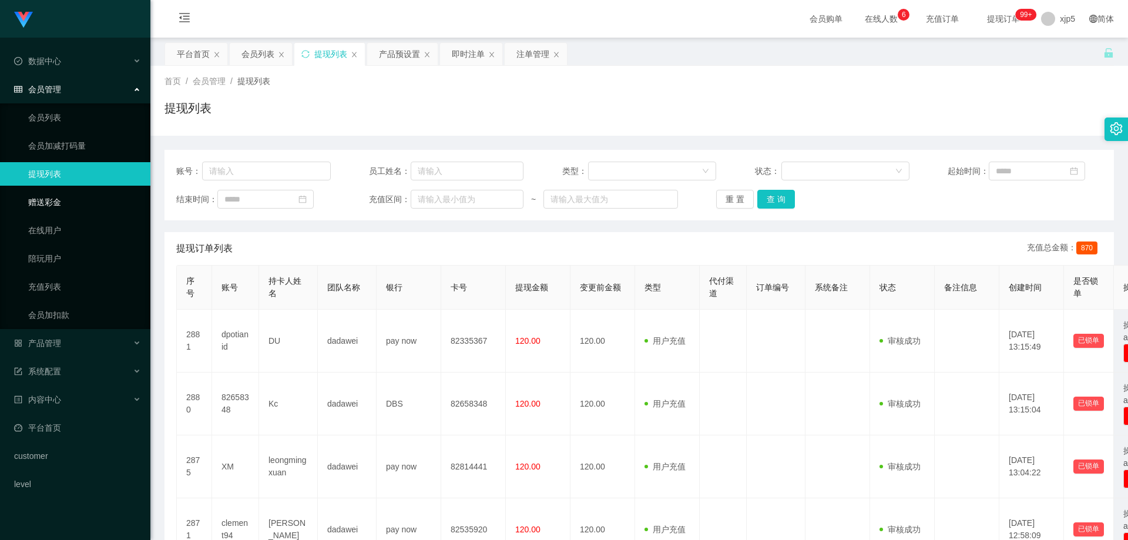
scroll to position [117, 0]
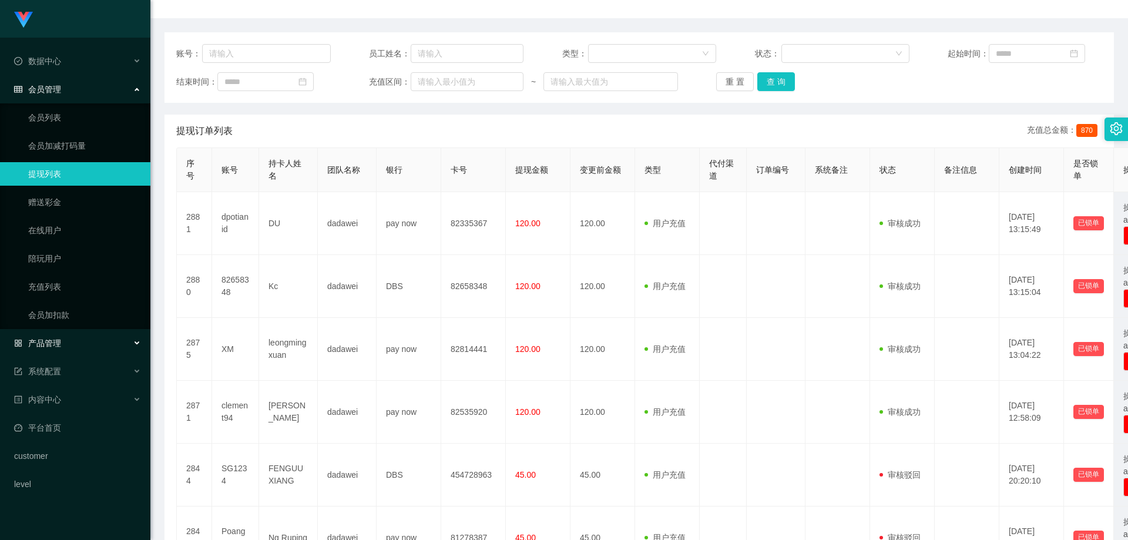
click at [86, 349] on div "产品管理" at bounding box center [75, 342] width 150 height 23
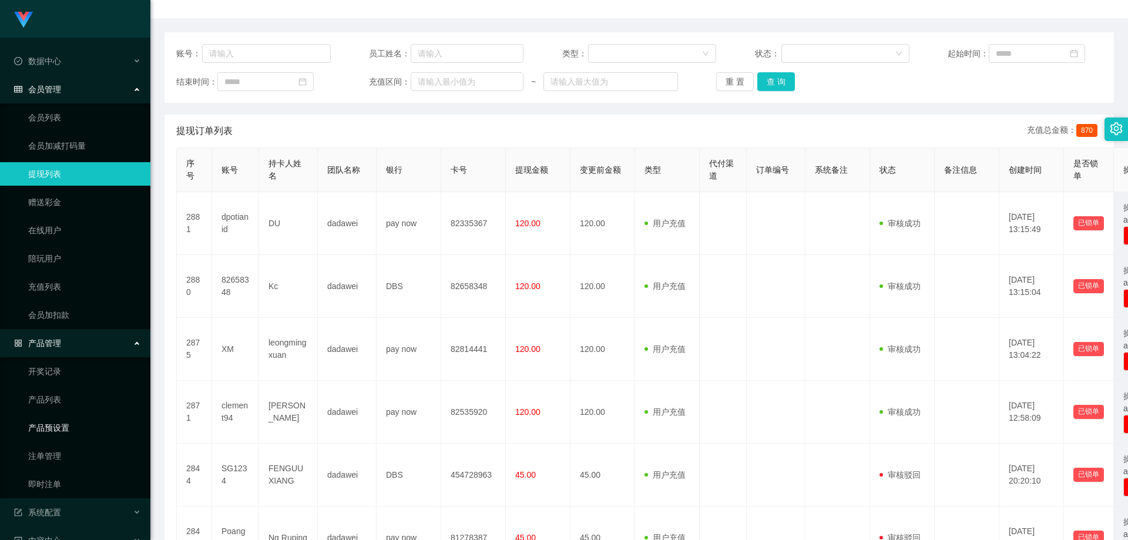
drag, startPoint x: 68, startPoint y: 424, endPoint x: 152, endPoint y: 411, distance: 85.1
click at [68, 424] on link "产品预设置" at bounding box center [84, 427] width 113 height 23
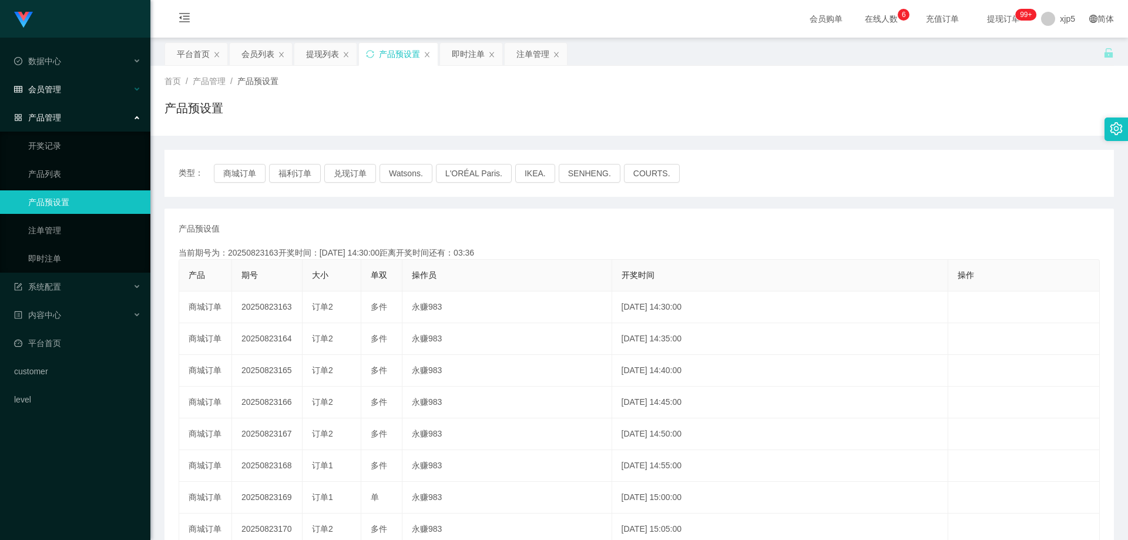
click at [61, 89] on div "会员管理" at bounding box center [75, 89] width 150 height 23
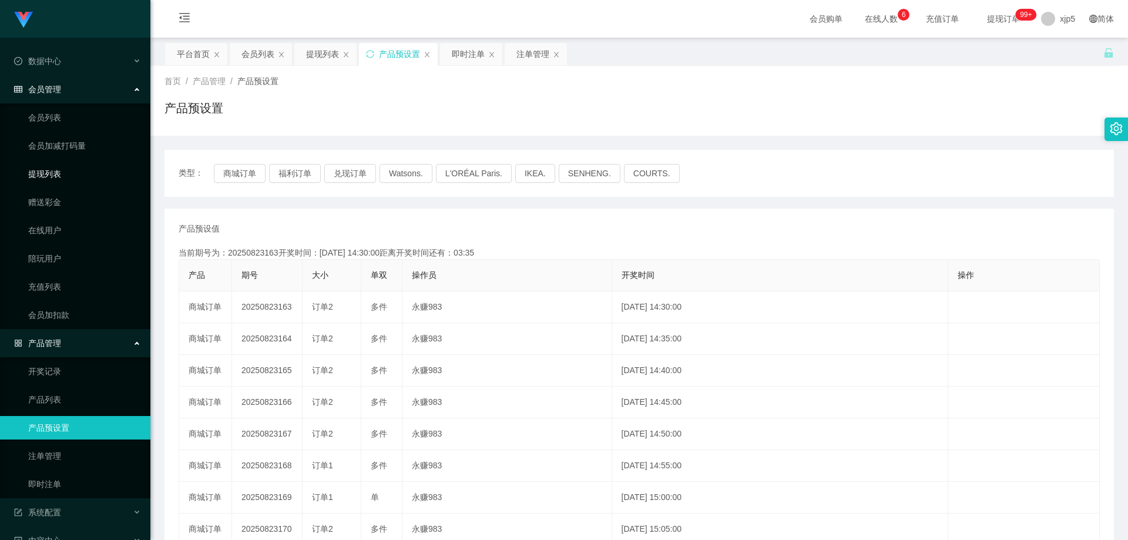
click at [52, 173] on link "提现列表" at bounding box center [84, 173] width 113 height 23
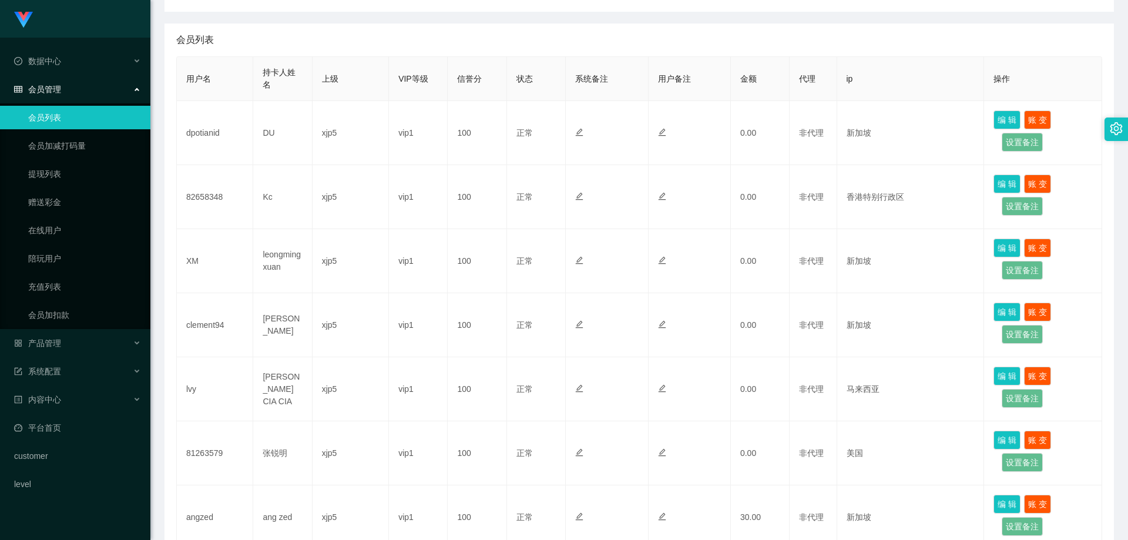
scroll to position [444, 0]
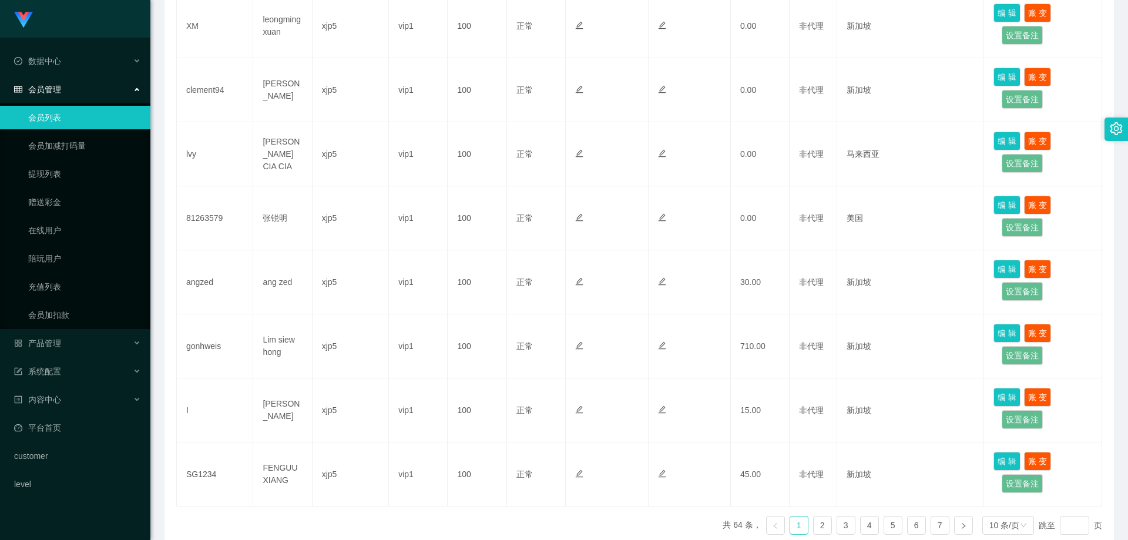
click at [796, 527] on link "1" at bounding box center [799, 525] width 18 height 18
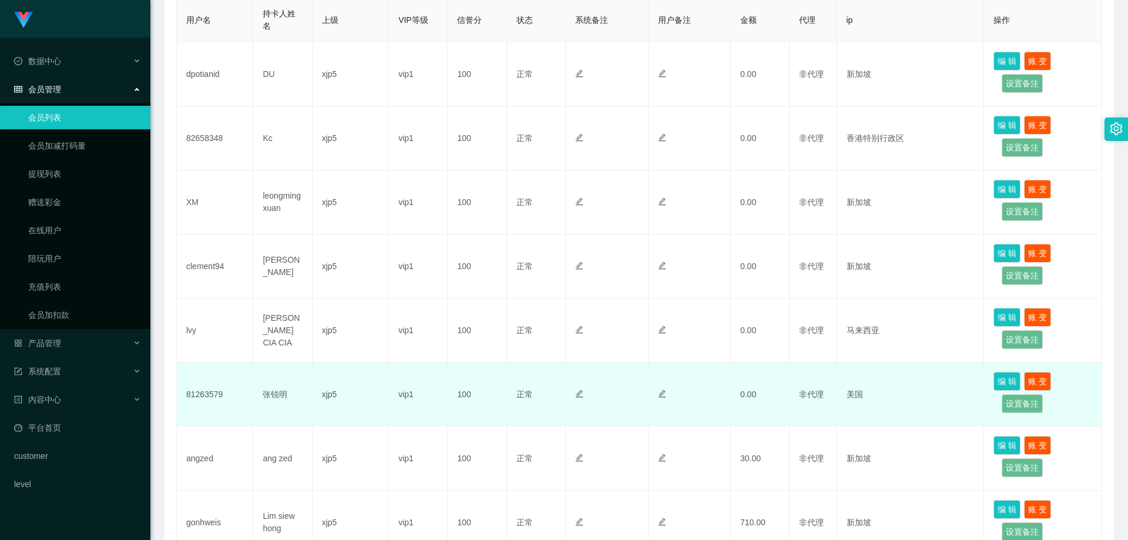
scroll to position [502, 0]
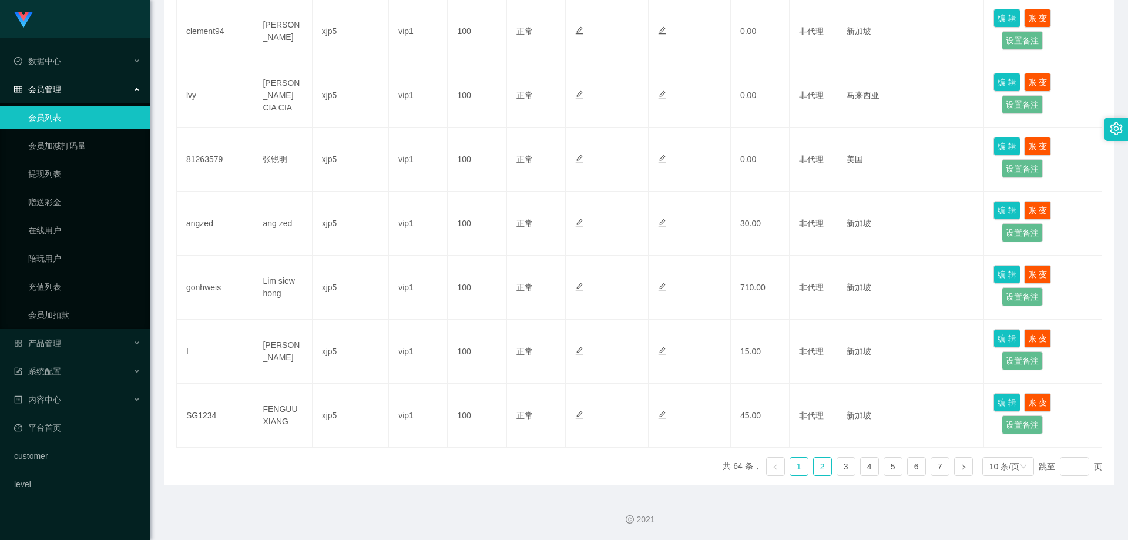
click at [814, 463] on link "2" at bounding box center [823, 467] width 18 height 18
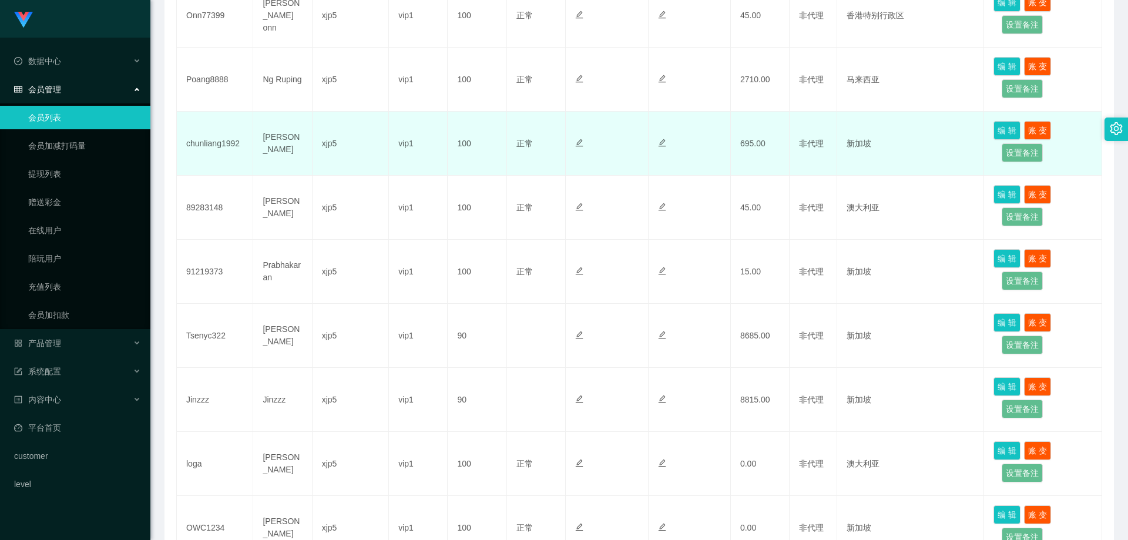
scroll to position [267, 0]
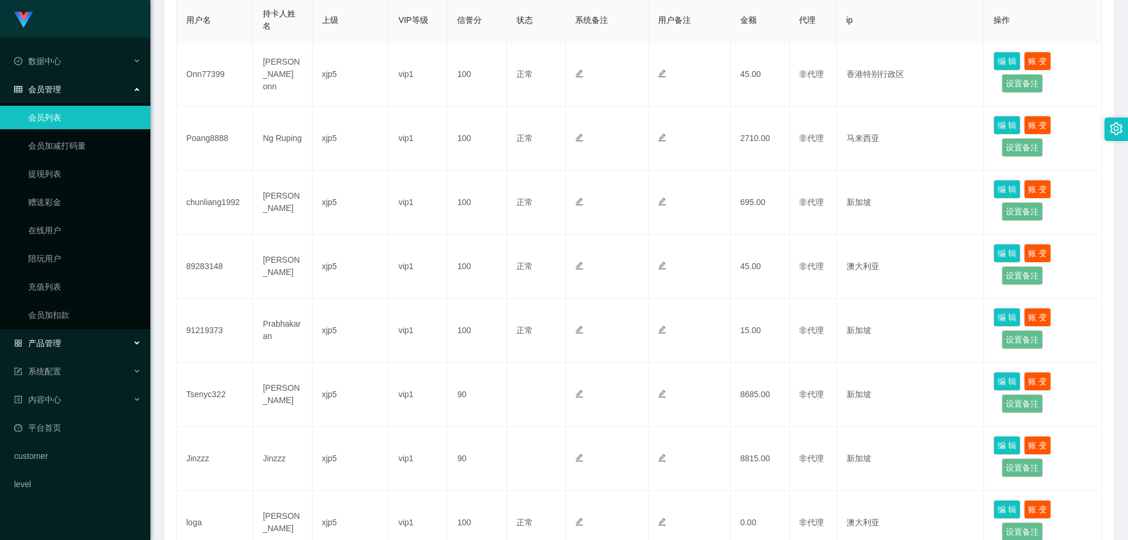
click at [71, 341] on div "产品管理" at bounding box center [75, 342] width 150 height 23
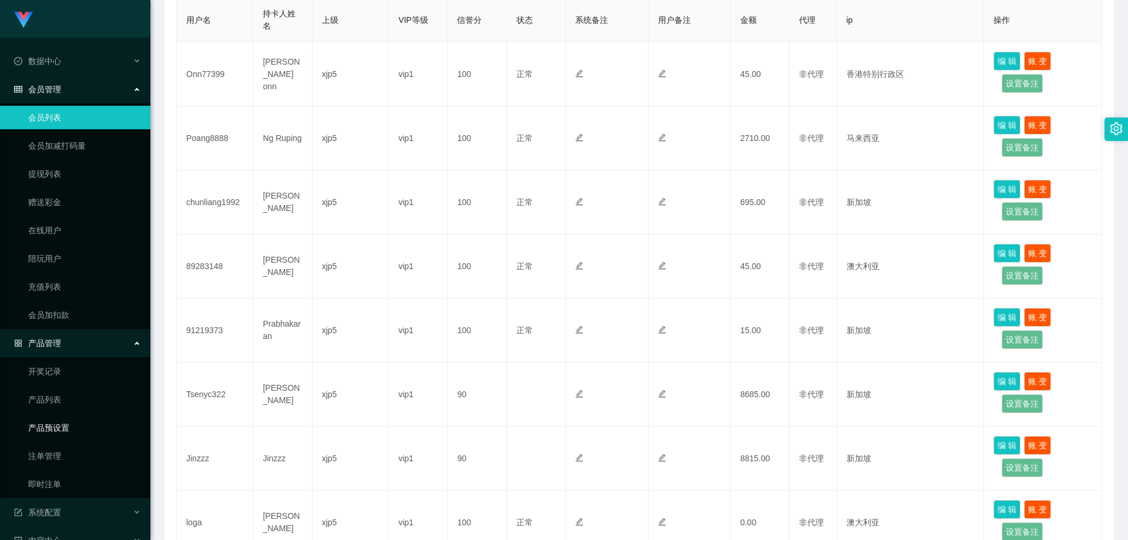
click at [75, 430] on link "产品预设置" at bounding box center [84, 427] width 113 height 23
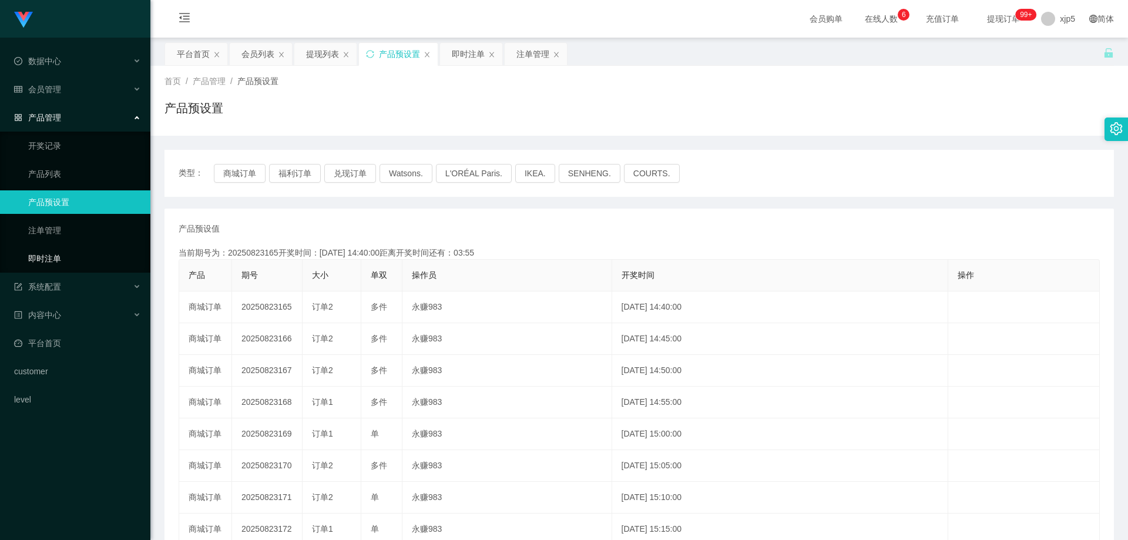
click at [69, 258] on link "即时注单" at bounding box center [84, 258] width 113 height 23
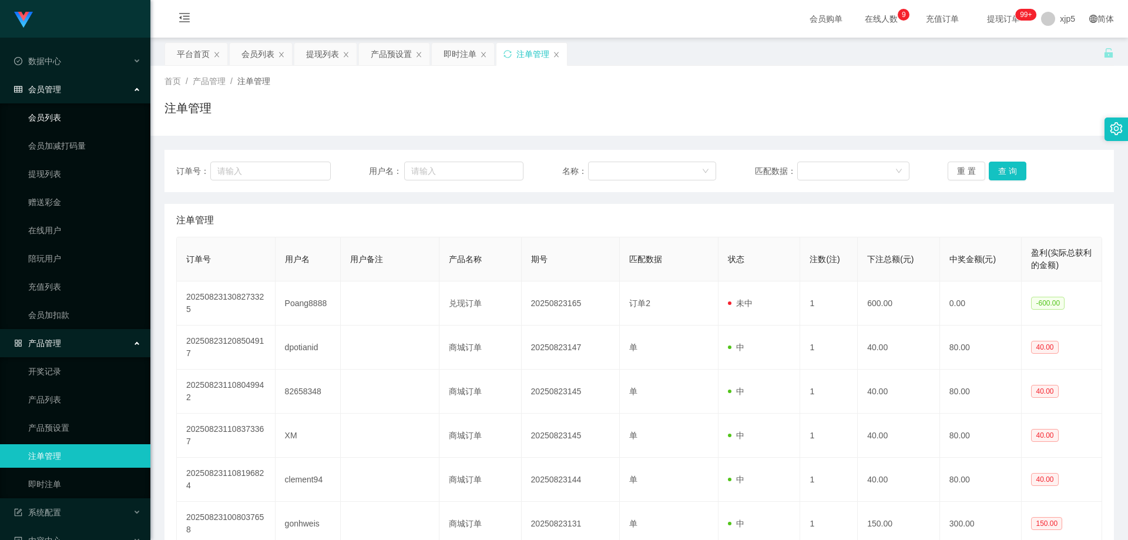
click at [52, 120] on link "会员列表" at bounding box center [84, 117] width 113 height 23
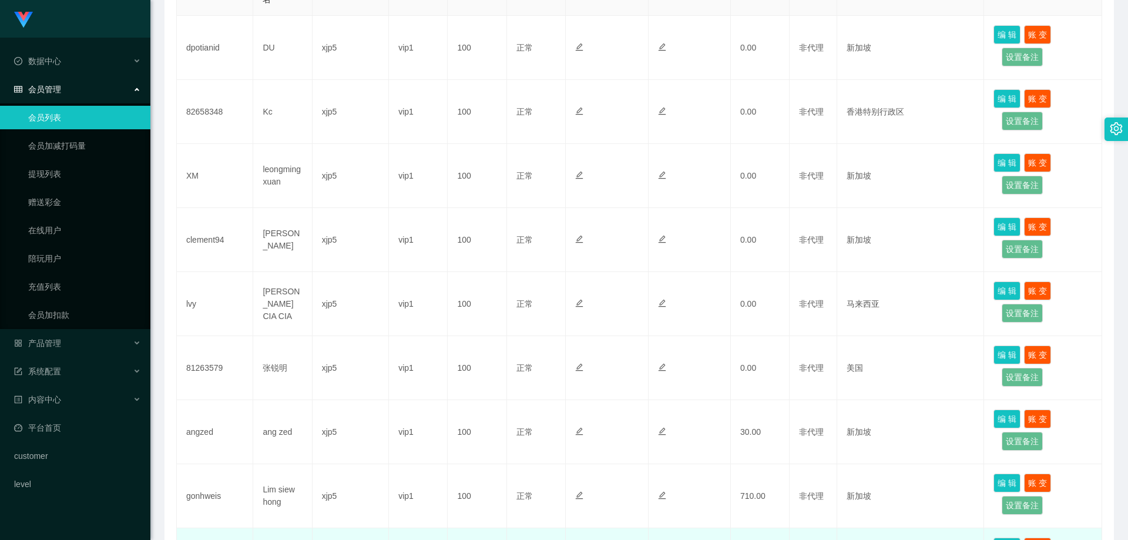
scroll to position [470, 0]
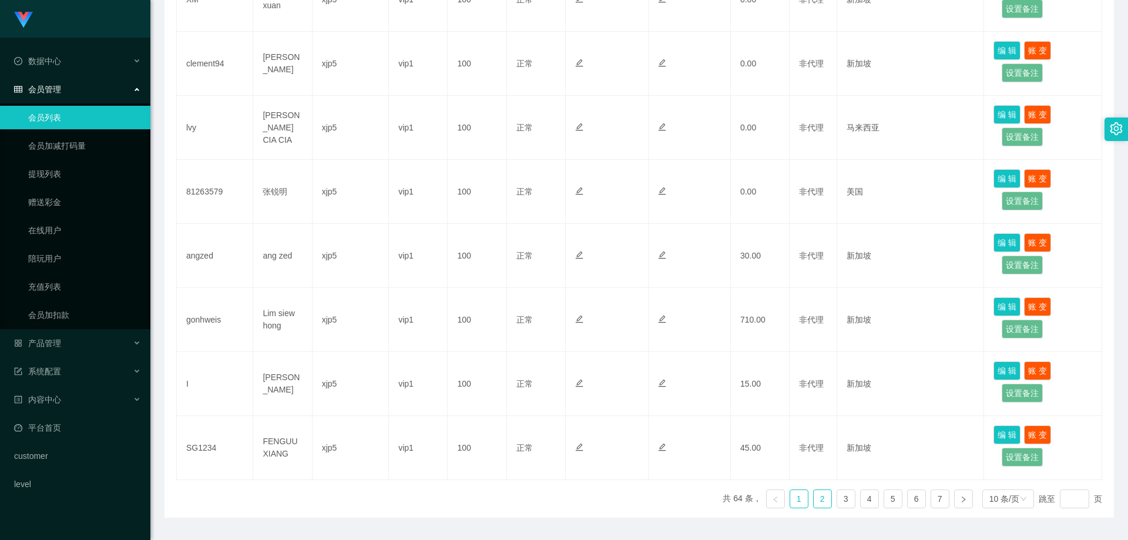
click at [814, 502] on link "2" at bounding box center [823, 499] width 18 height 18
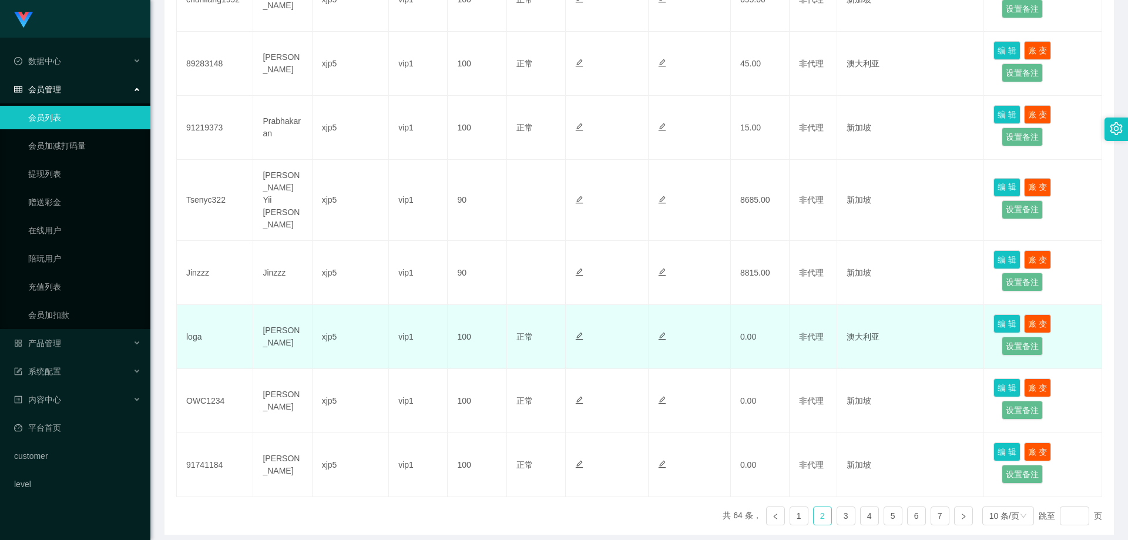
scroll to position [235, 0]
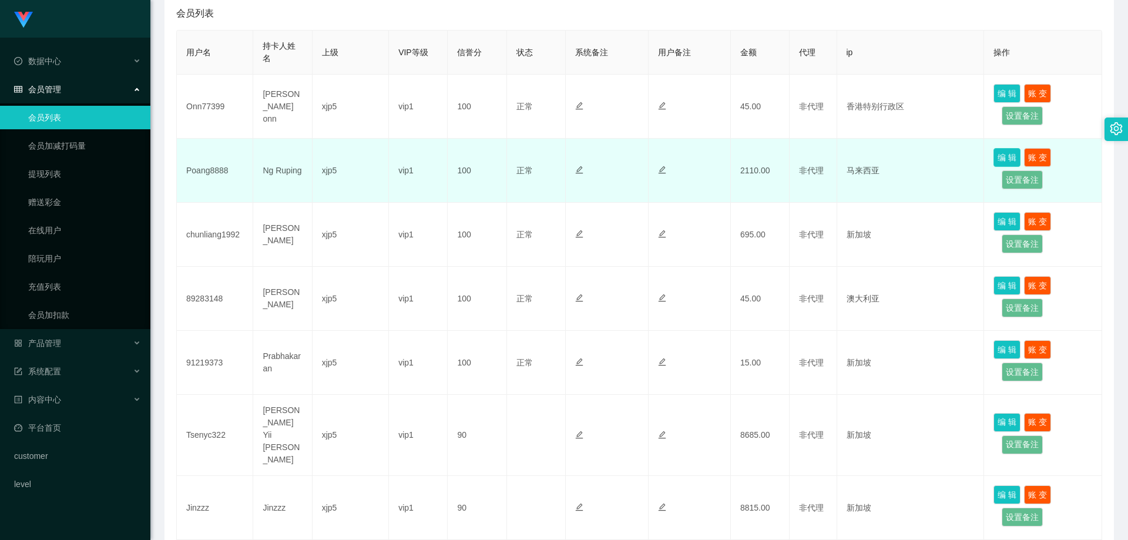
click at [993, 155] on button "编 辑" at bounding box center [1006, 157] width 27 height 19
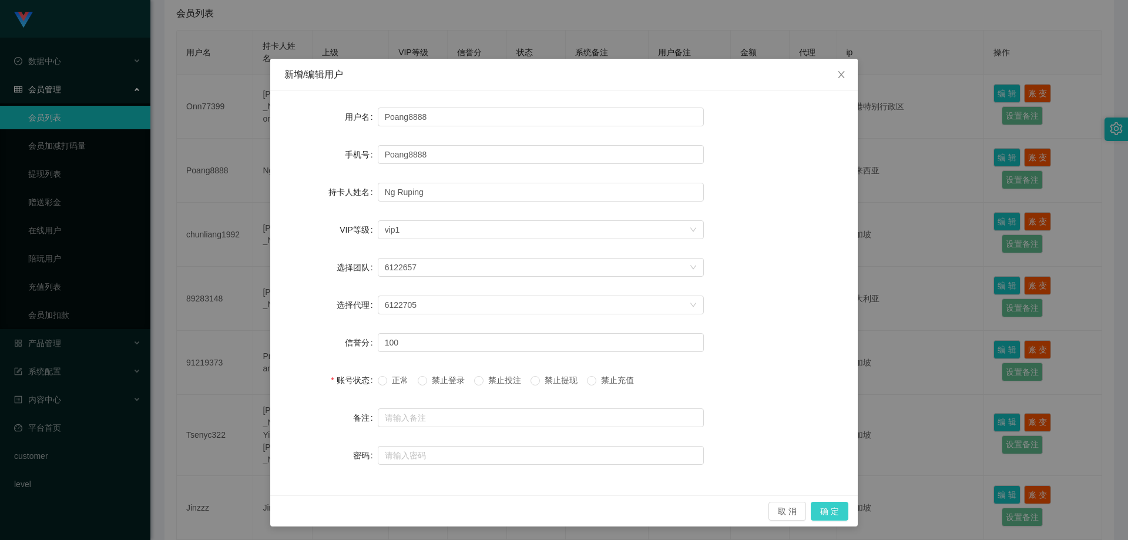
click at [821, 507] on button "确 定" at bounding box center [830, 511] width 38 height 19
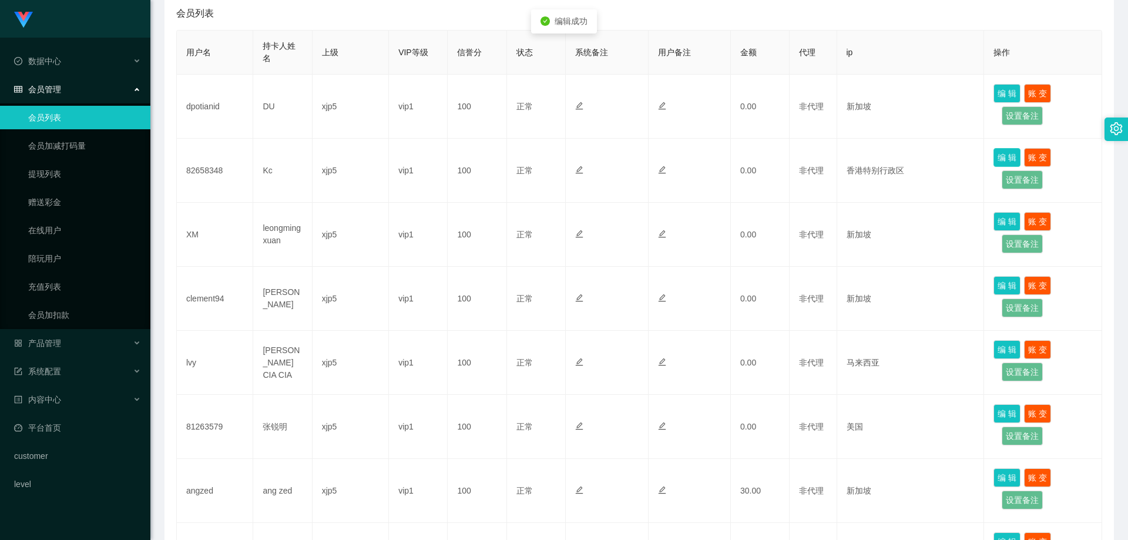
scroll to position [502, 0]
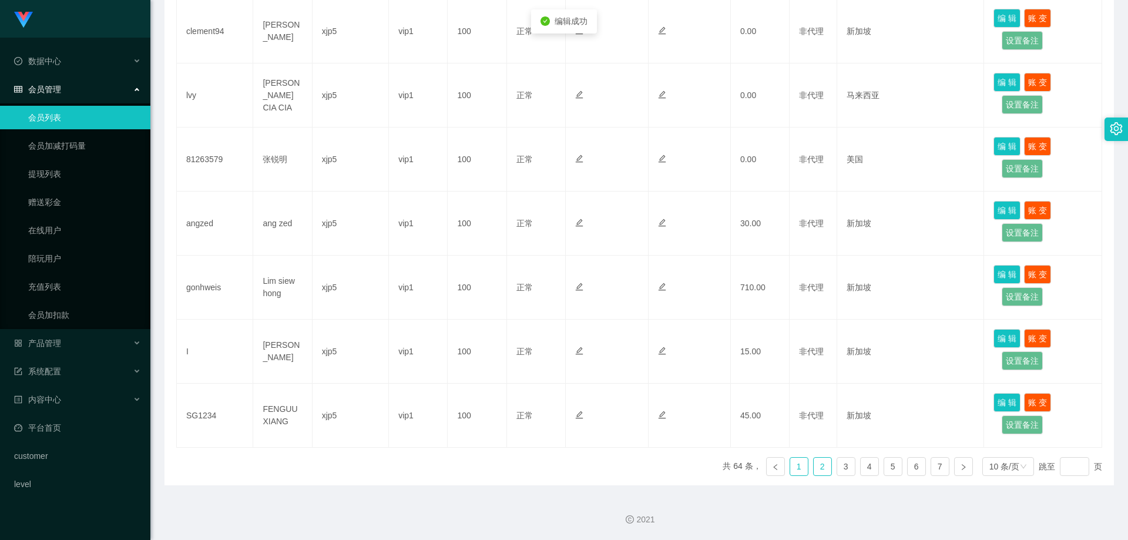
click at [792, 464] on link "1" at bounding box center [799, 467] width 18 height 18
click at [821, 468] on link "2" at bounding box center [823, 467] width 18 height 18
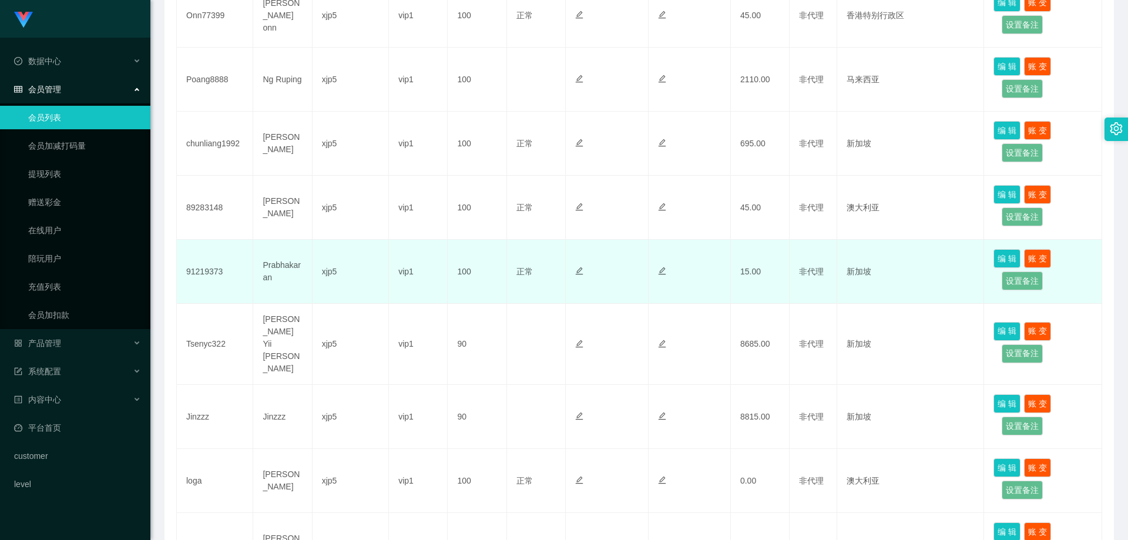
scroll to position [267, 0]
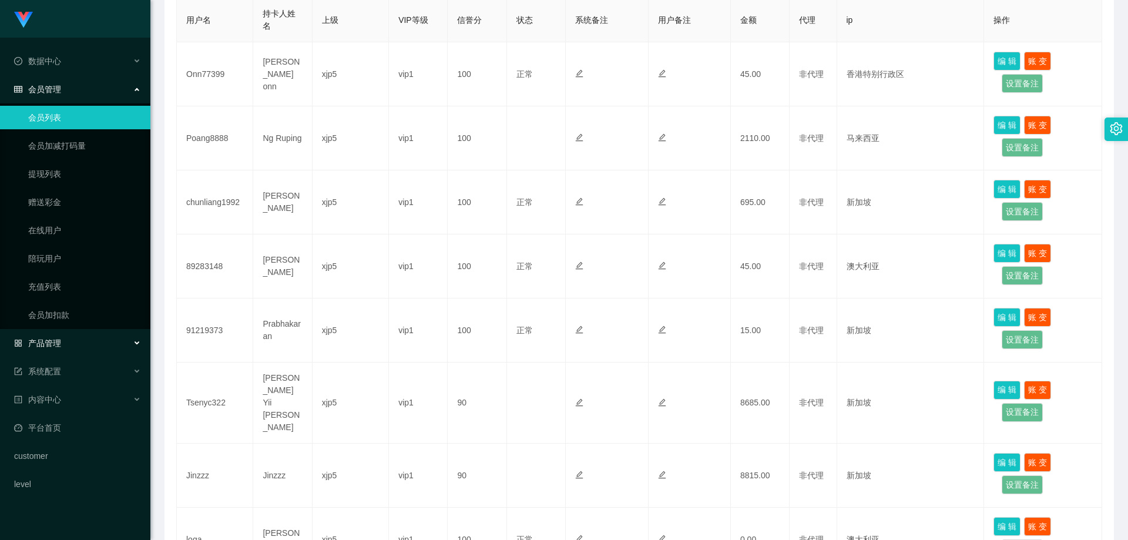
click at [71, 344] on div "产品管理" at bounding box center [75, 342] width 150 height 23
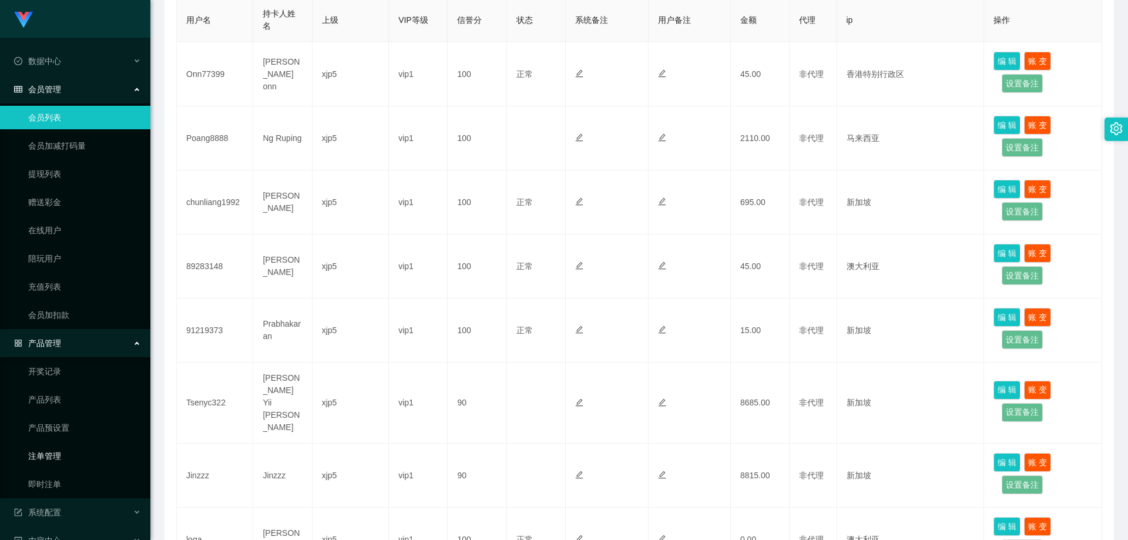
click at [57, 463] on link "注单管理" at bounding box center [84, 455] width 113 height 23
